Goal: Task Accomplishment & Management: Use online tool/utility

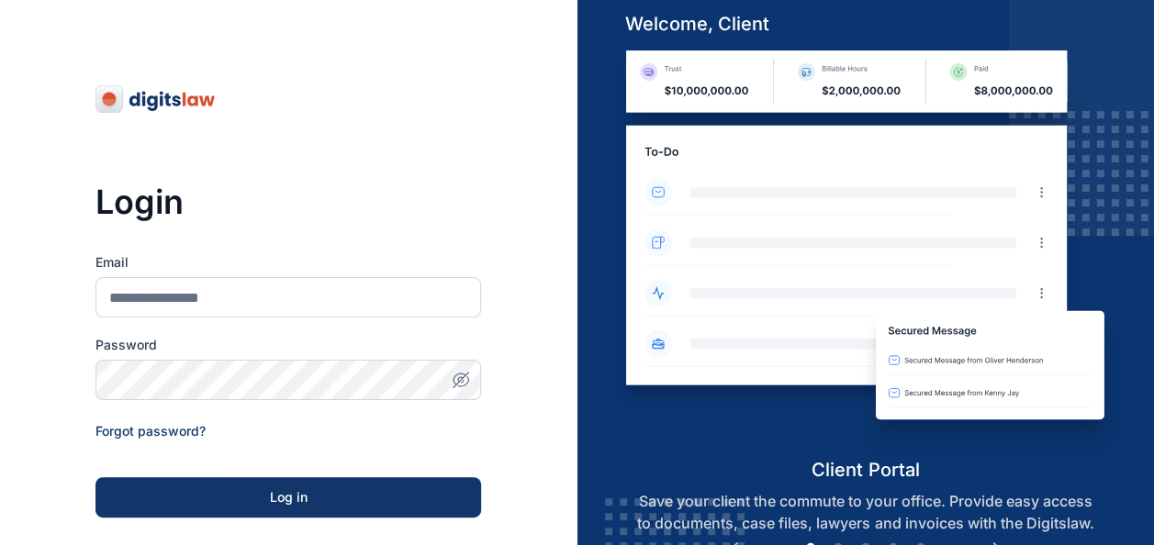
scroll to position [283, 0]
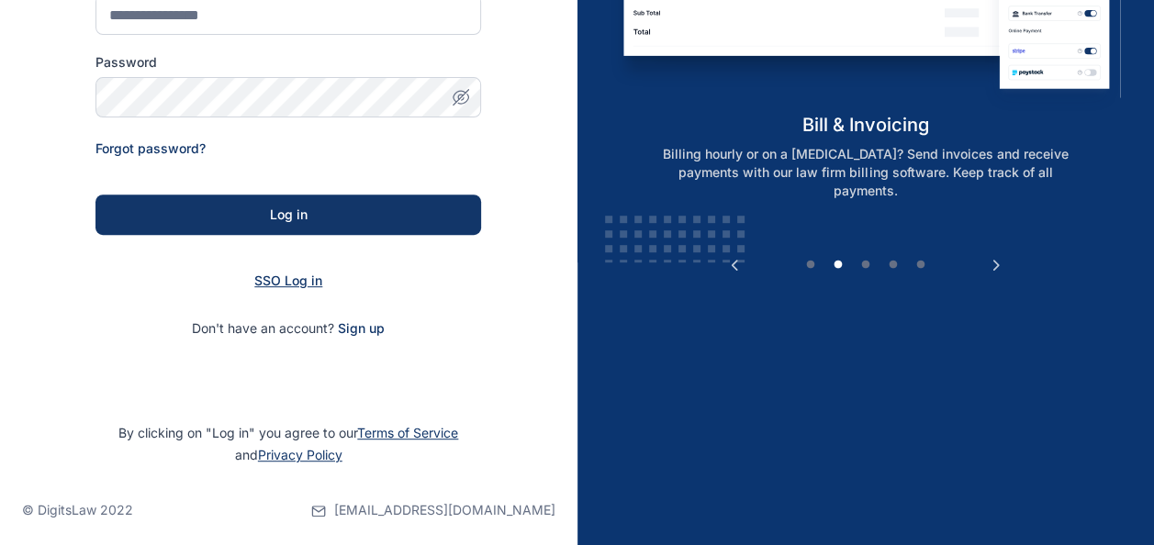
click at [283, 284] on span "SSO Log in" at bounding box center [288, 281] width 68 height 16
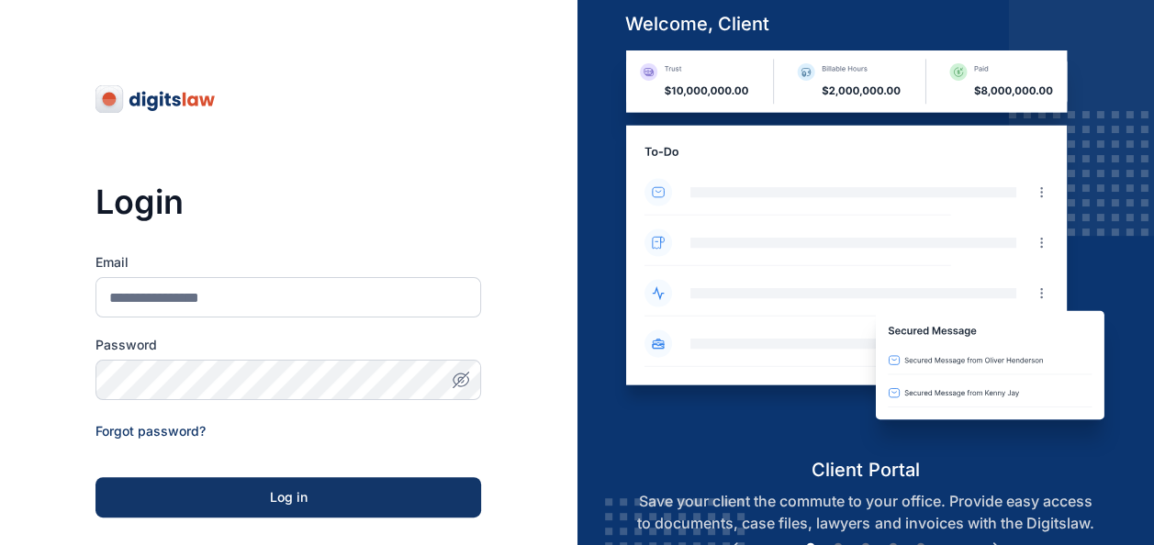
scroll to position [41, 0]
